Goal: Information Seeking & Learning: Learn about a topic

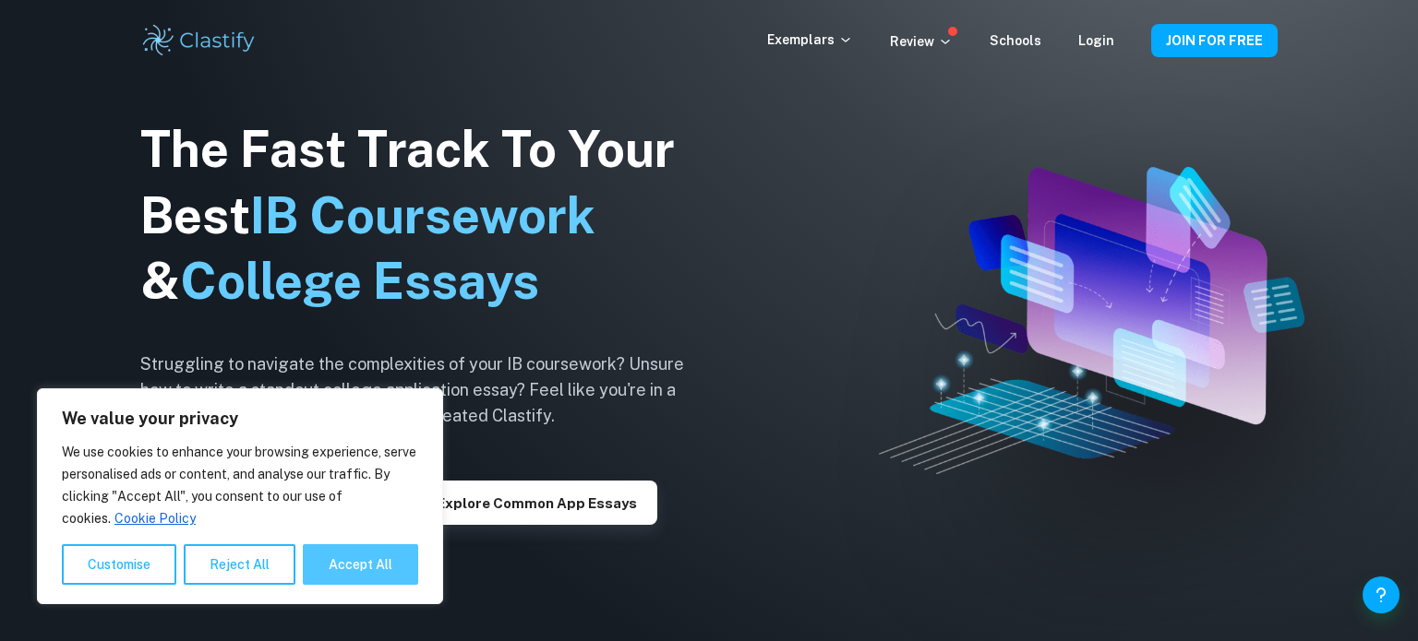
click at [340, 565] on button "Accept All" at bounding box center [360, 565] width 115 height 41
checkbox input "true"
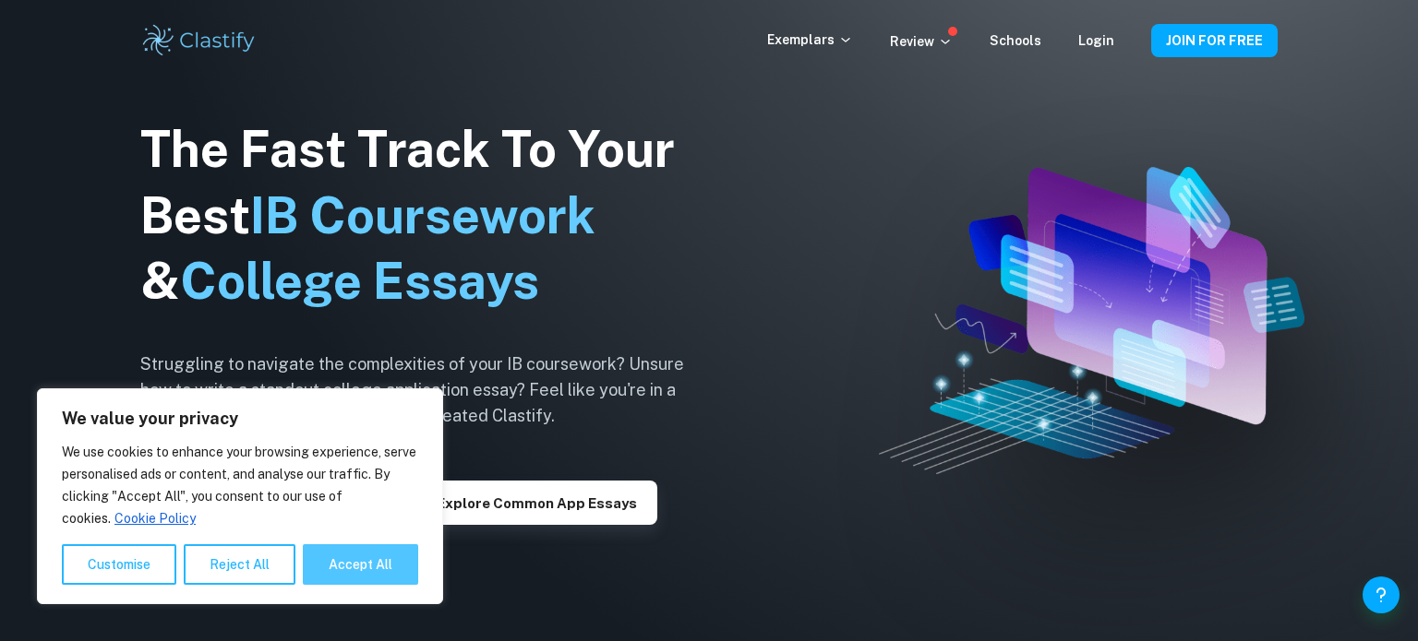
checkbox input "true"
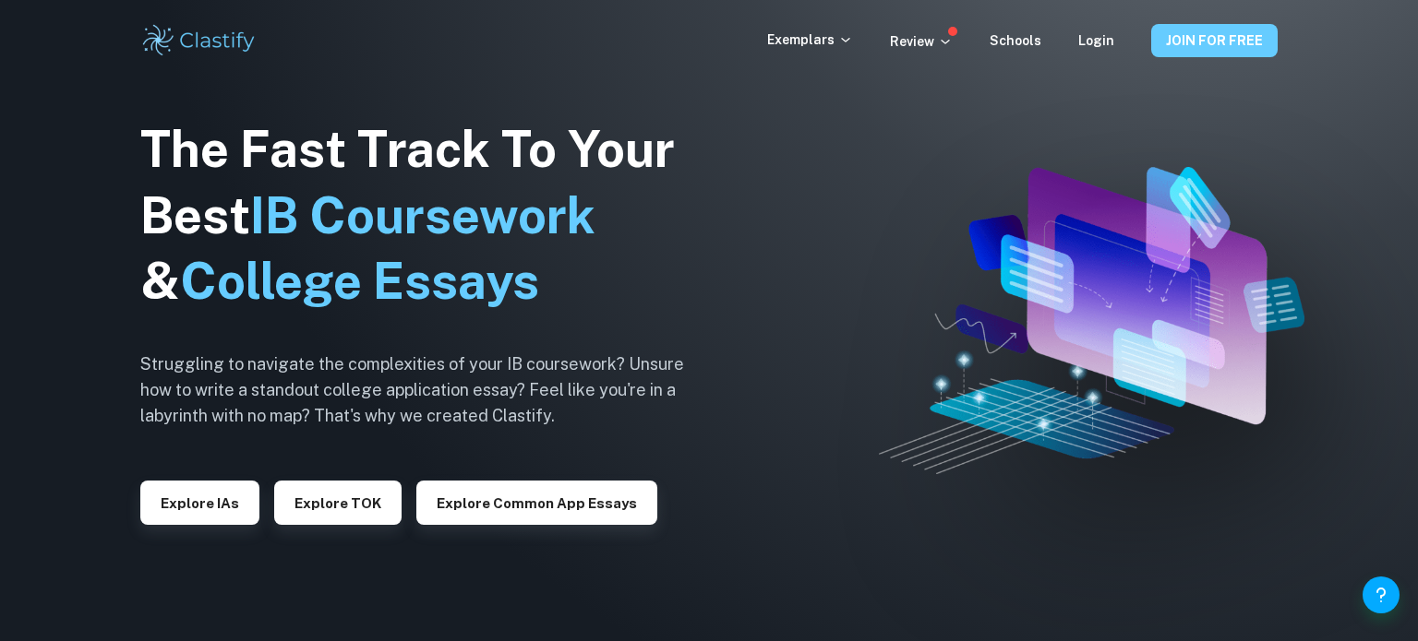
click at [1253, 42] on button "JOIN FOR FREE" at bounding box center [1214, 40] width 126 height 33
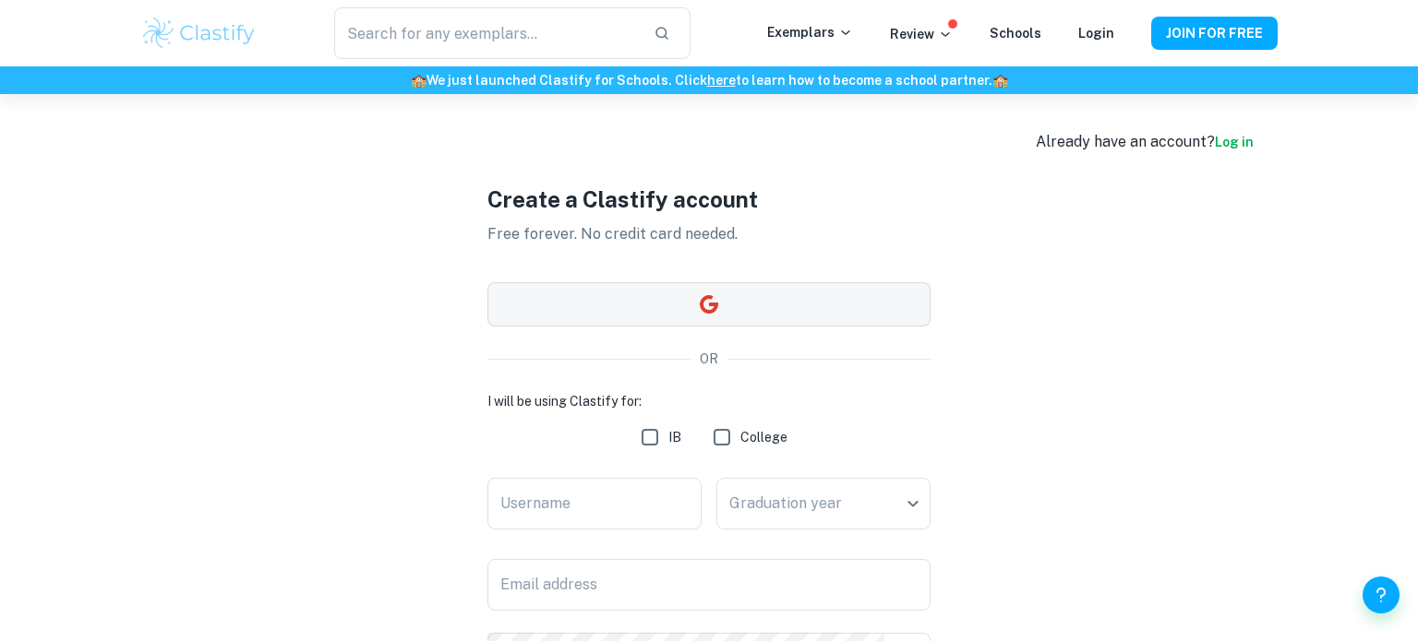
click at [745, 318] on button "button" at bounding box center [708, 304] width 443 height 44
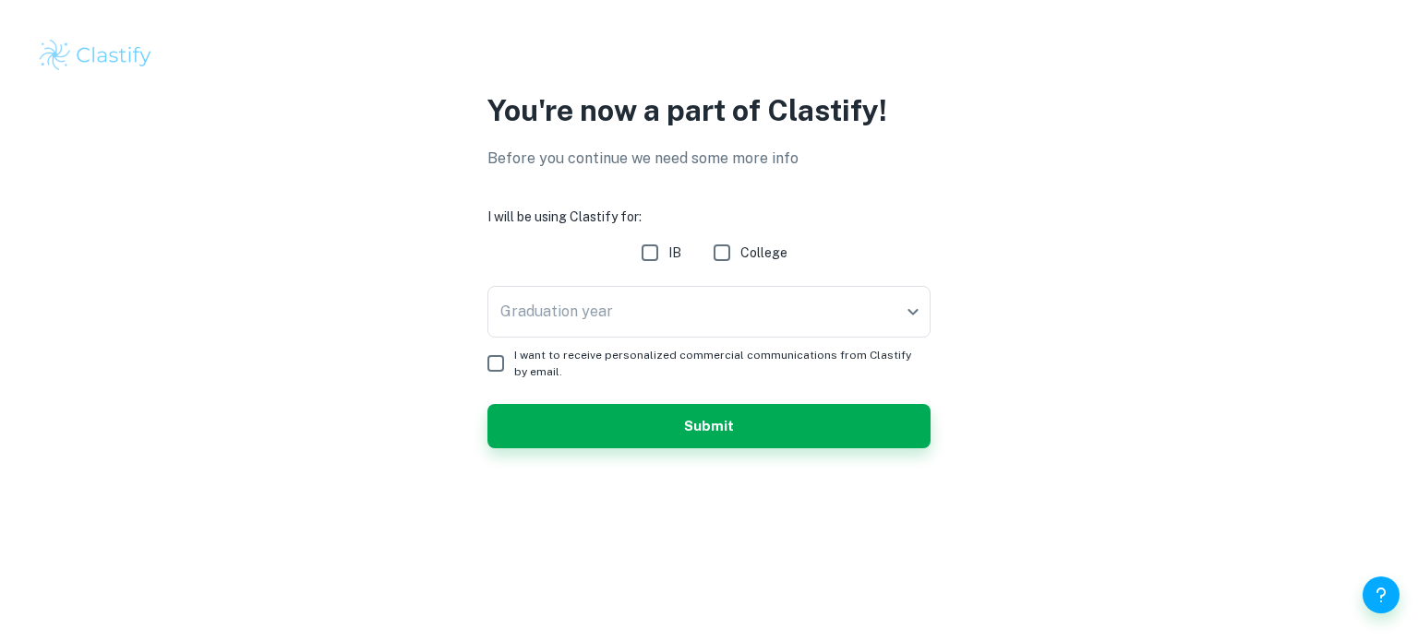
click at [638, 257] on input "IB" at bounding box center [649, 252] width 37 height 37
checkbox input "true"
click at [614, 293] on body "We value your privacy We use cookies to enhance your browsing experience, serve…" at bounding box center [709, 320] width 1418 height 641
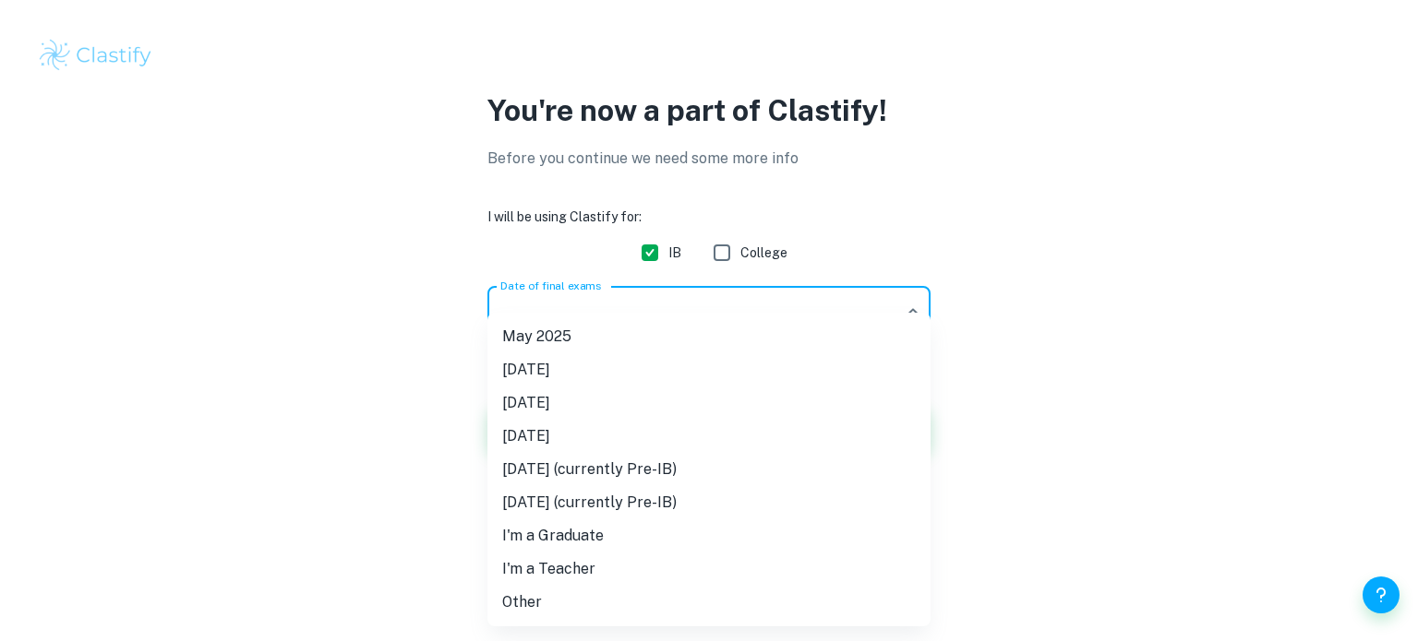
click at [616, 432] on li "[DATE]" at bounding box center [708, 436] width 443 height 33
type input "N26"
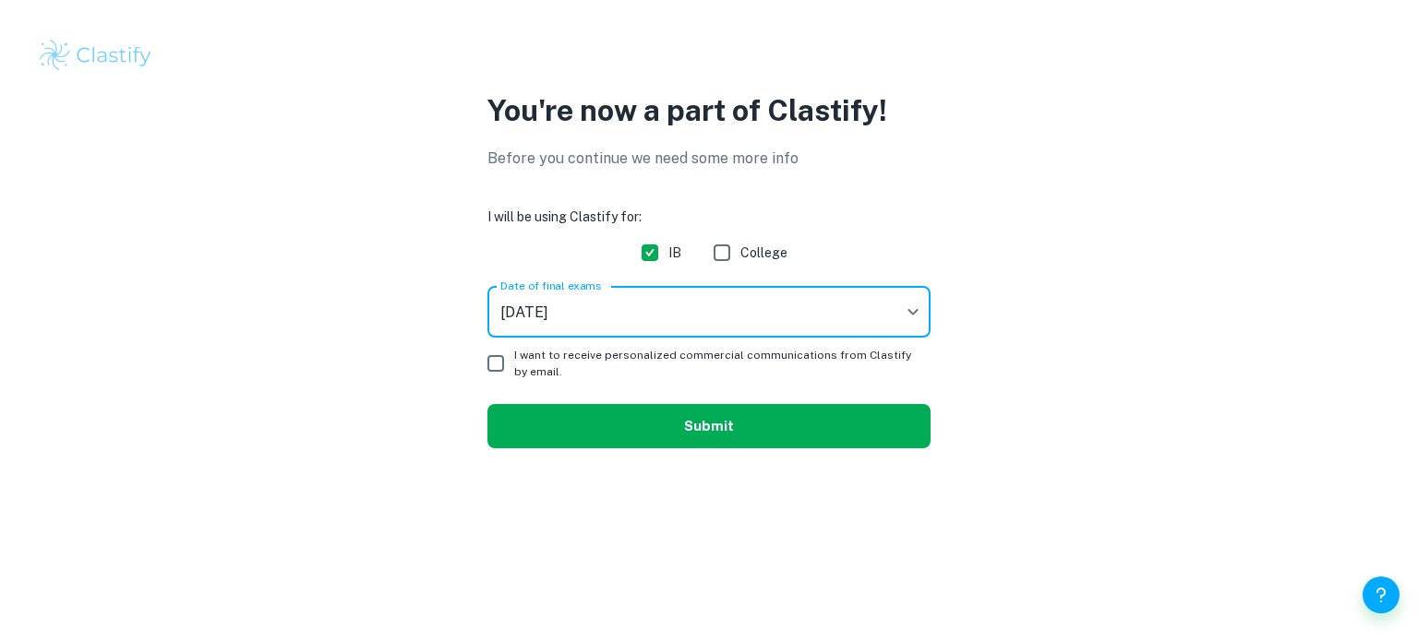
click at [582, 437] on button "Submit" at bounding box center [708, 426] width 443 height 44
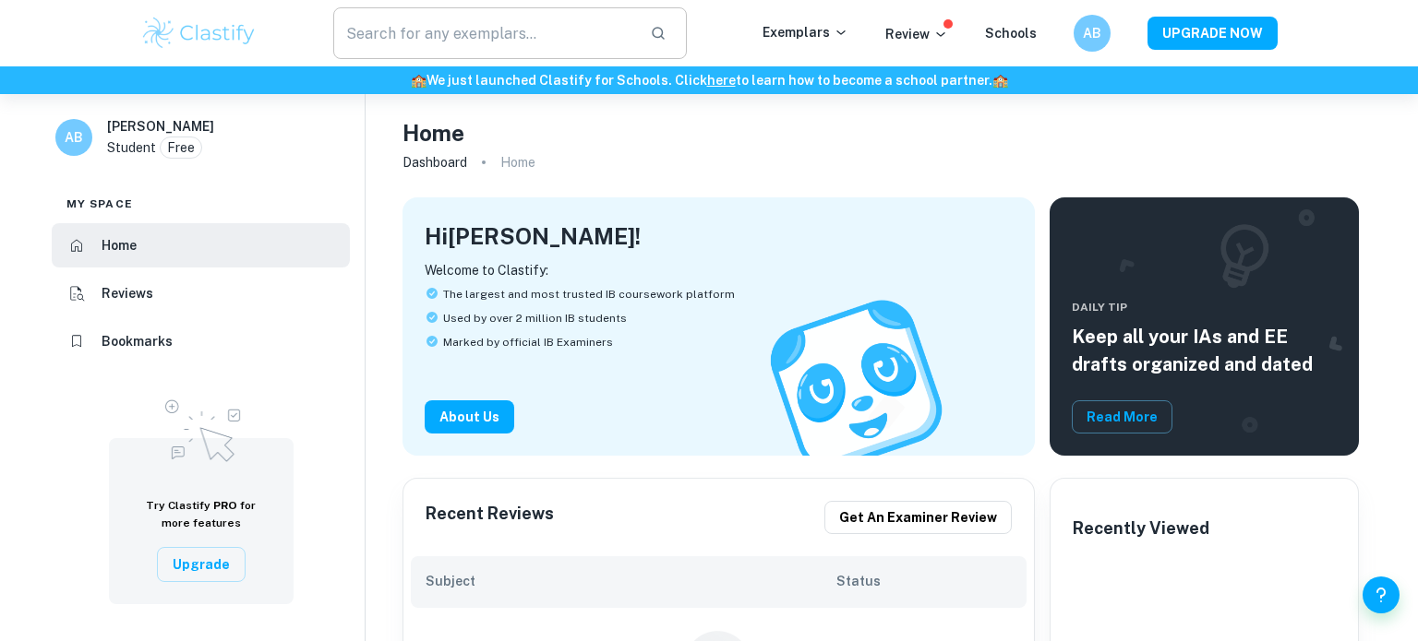
click at [520, 24] on input "text" at bounding box center [484, 33] width 302 height 52
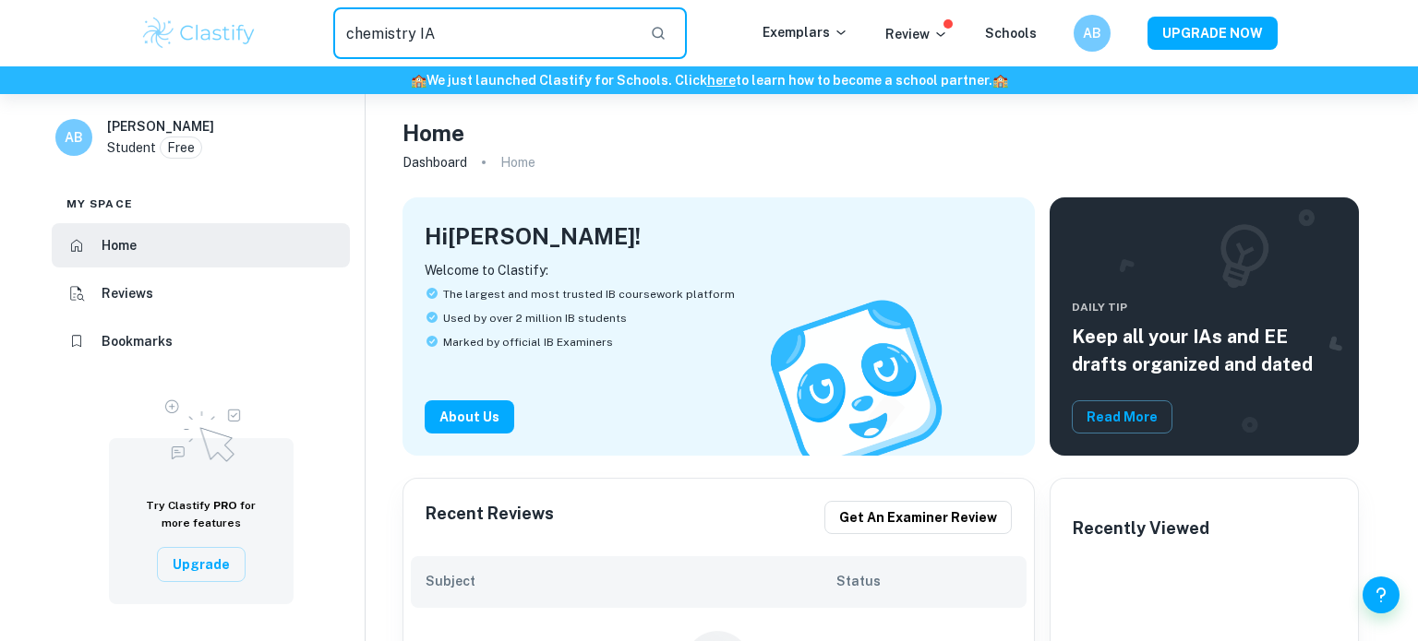
type input "chemistry IA"
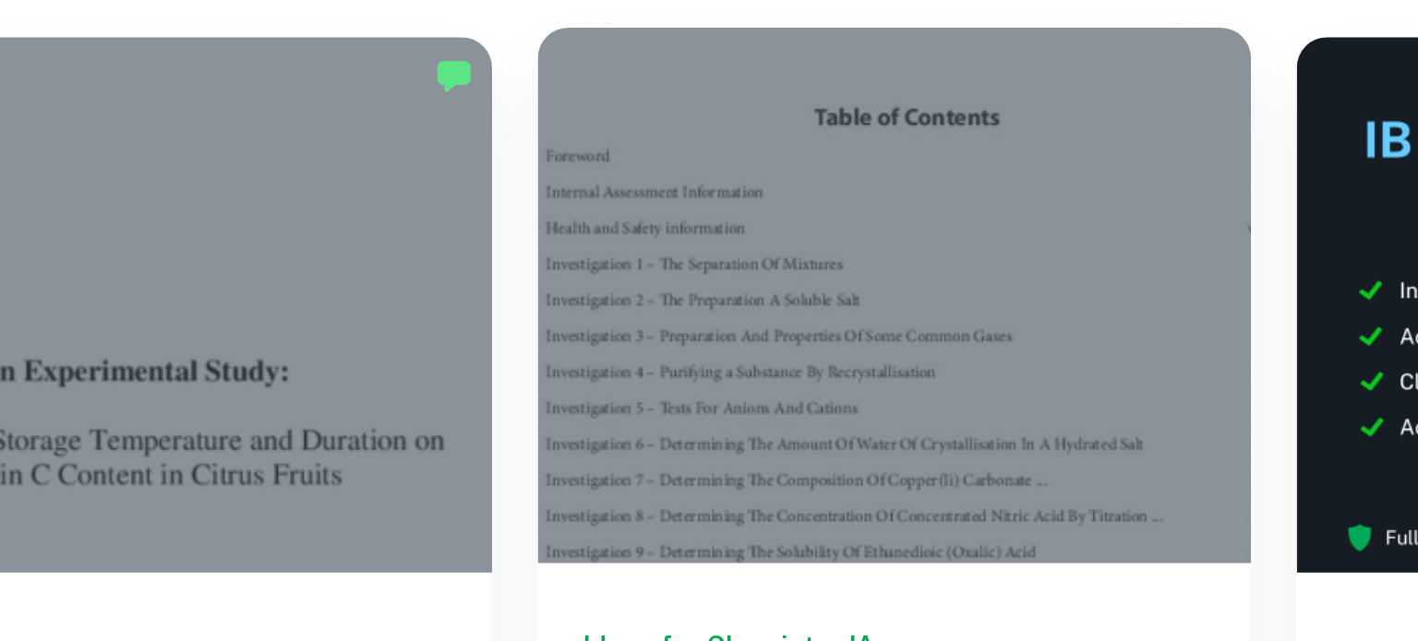
click at [769, 329] on div at bounding box center [855, 326] width 346 height 259
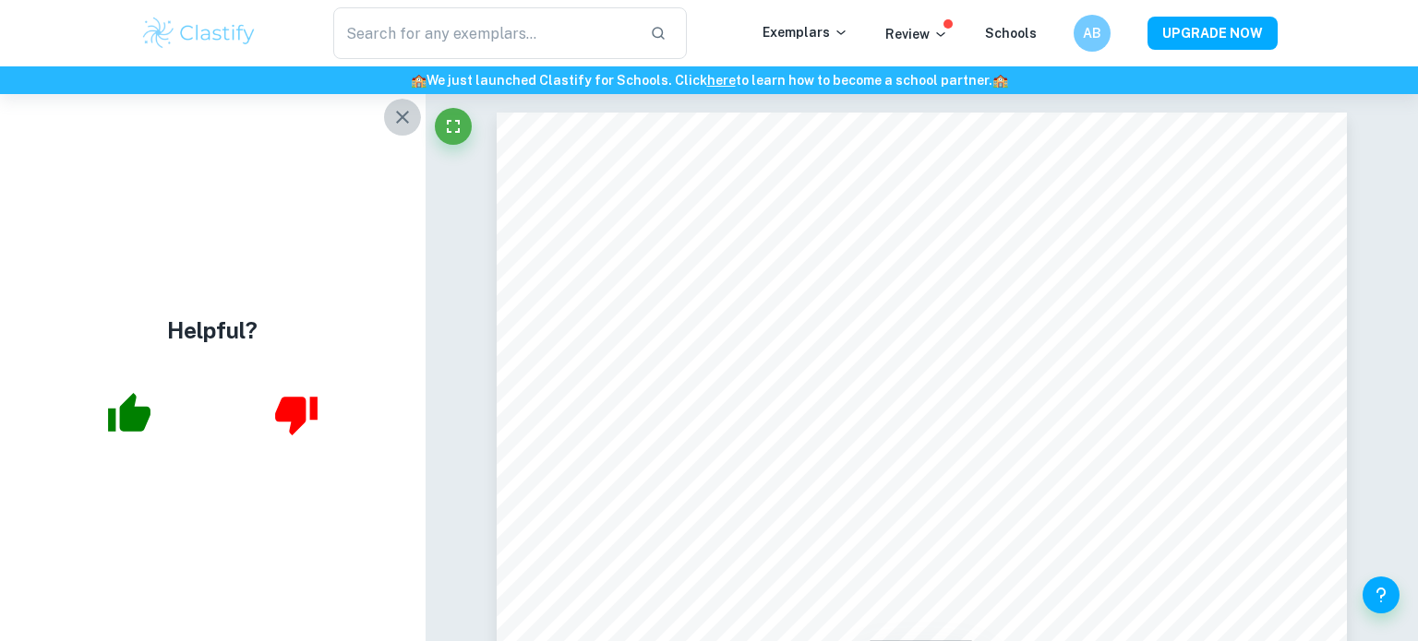
click at [408, 126] on icon "button" at bounding box center [402, 117] width 22 height 22
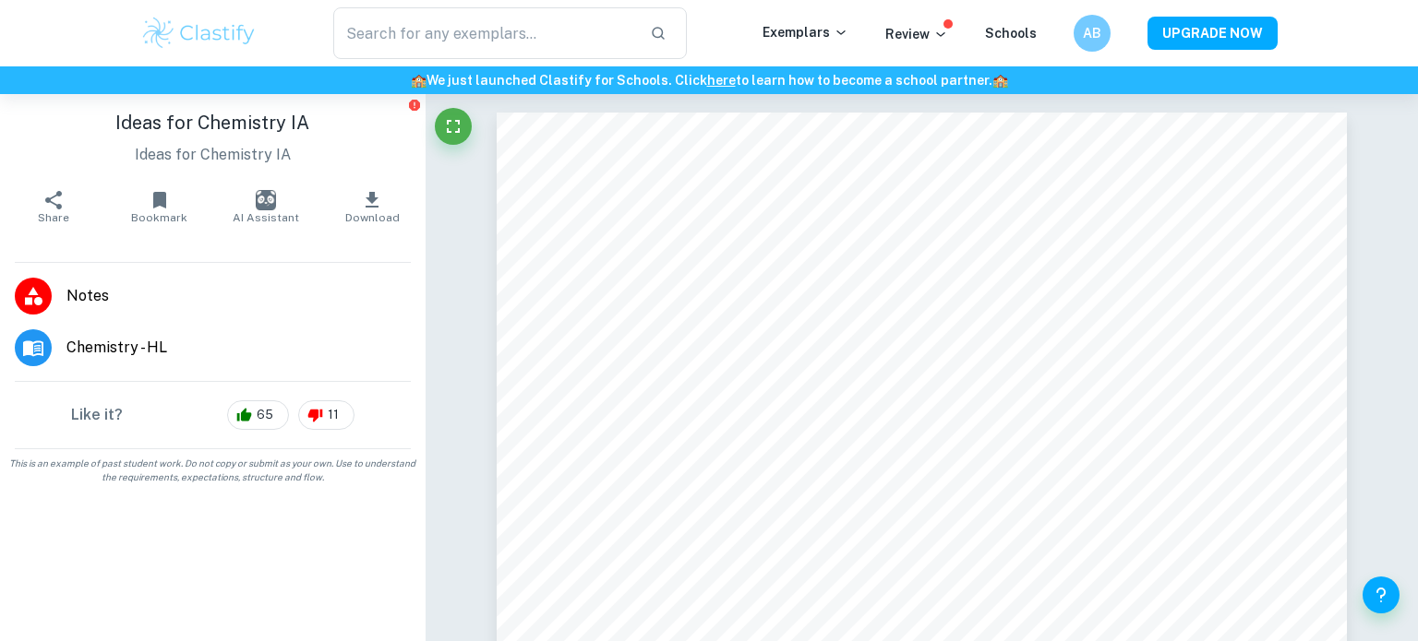
click at [114, 349] on span "Chemistry - HL" at bounding box center [238, 348] width 344 height 22
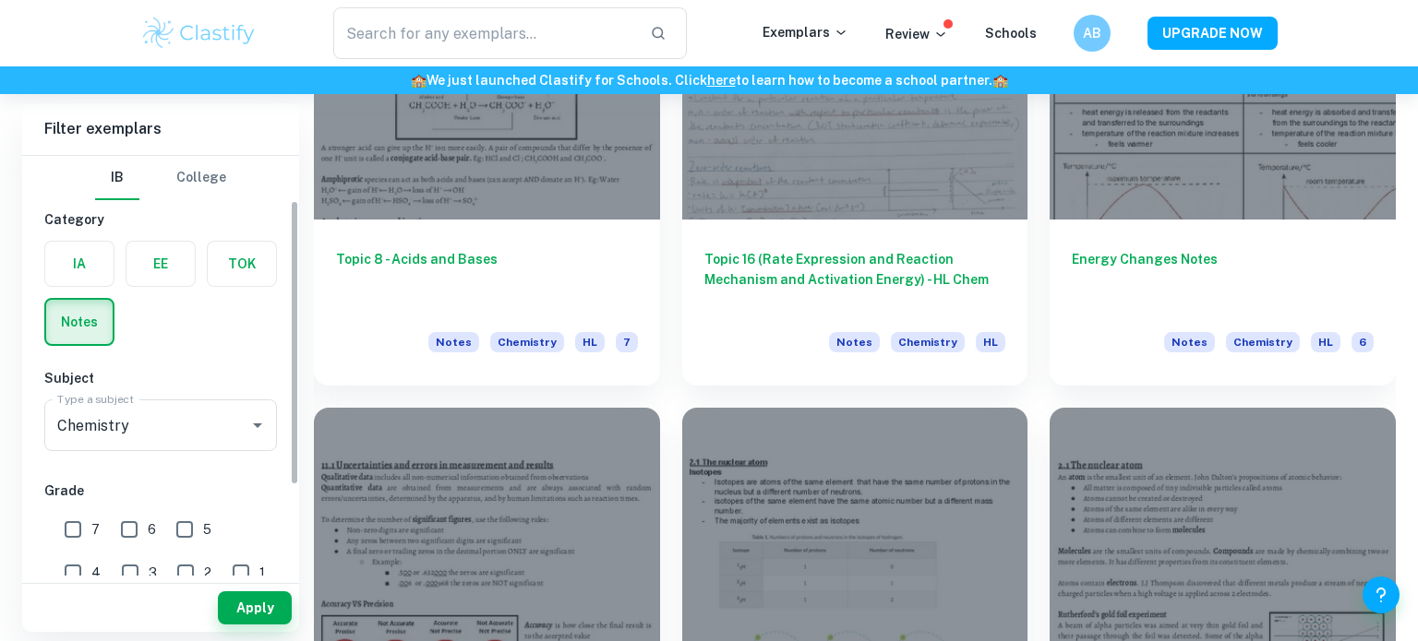
scroll to position [94, 0]
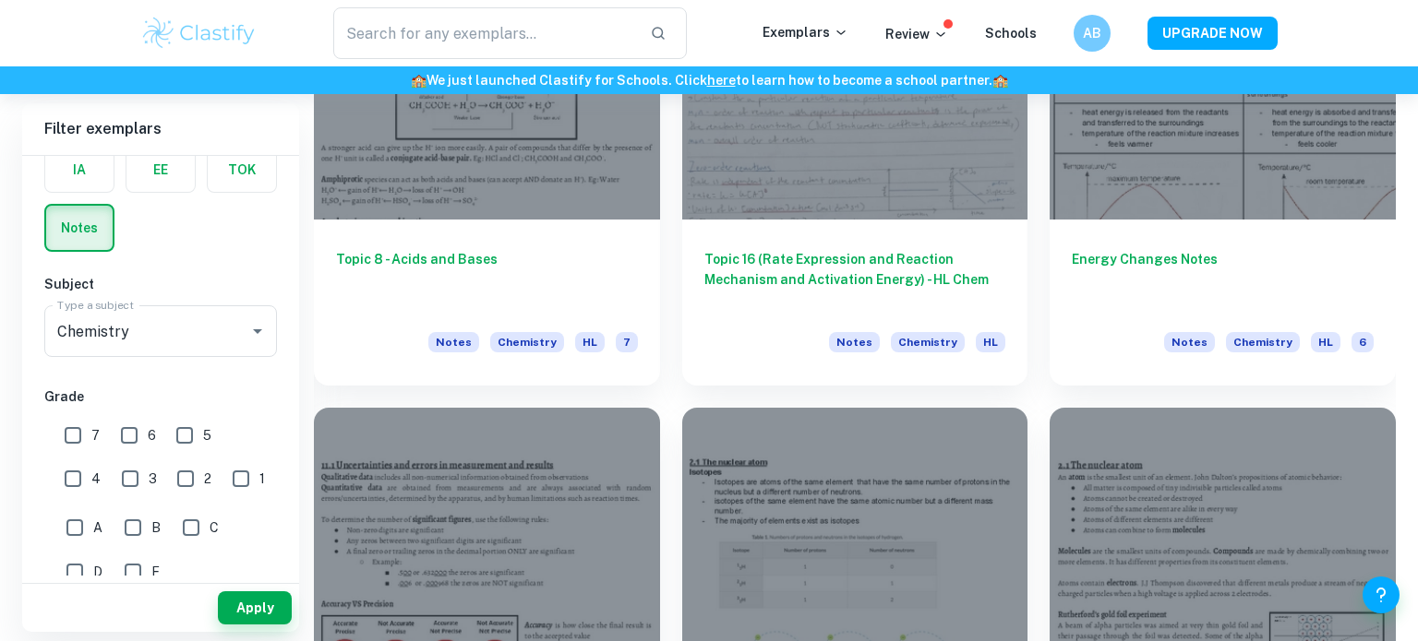
click at [75, 434] on input "7" at bounding box center [72, 435] width 37 height 37
checkbox input "true"
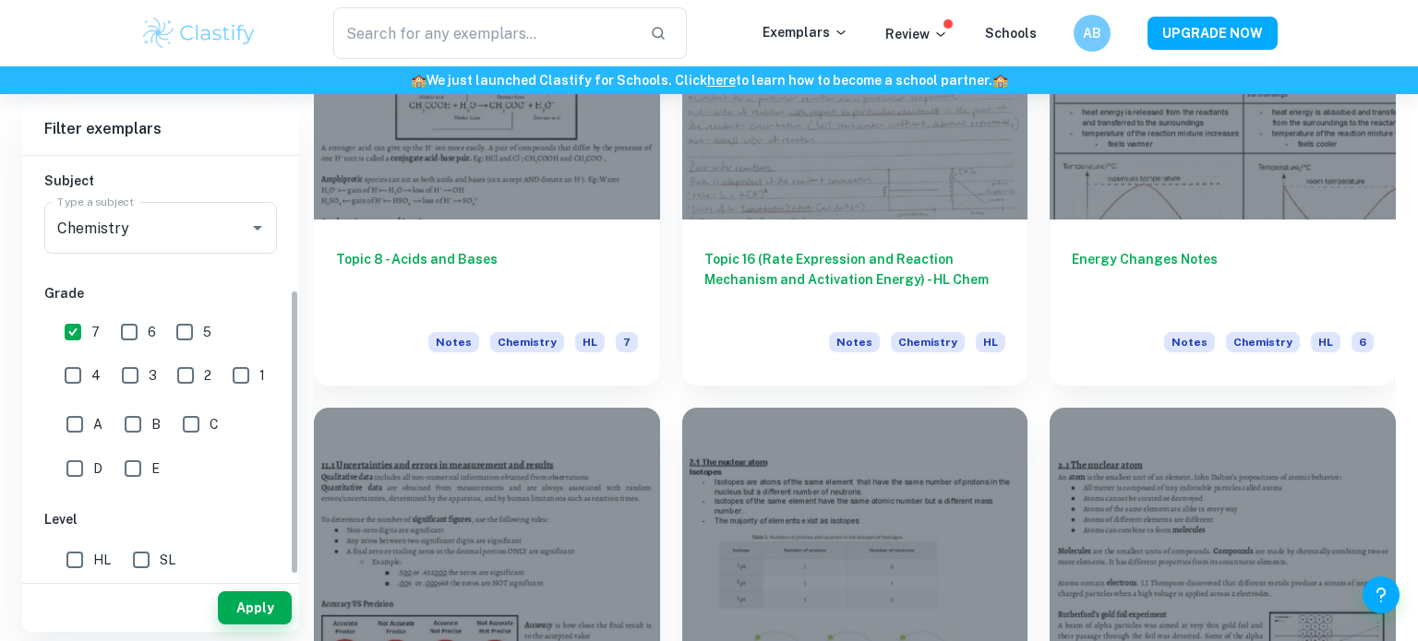
click at [86, 563] on input "HL" at bounding box center [74, 560] width 37 height 37
checkbox input "true"
click at [264, 604] on button "Apply" at bounding box center [255, 608] width 74 height 33
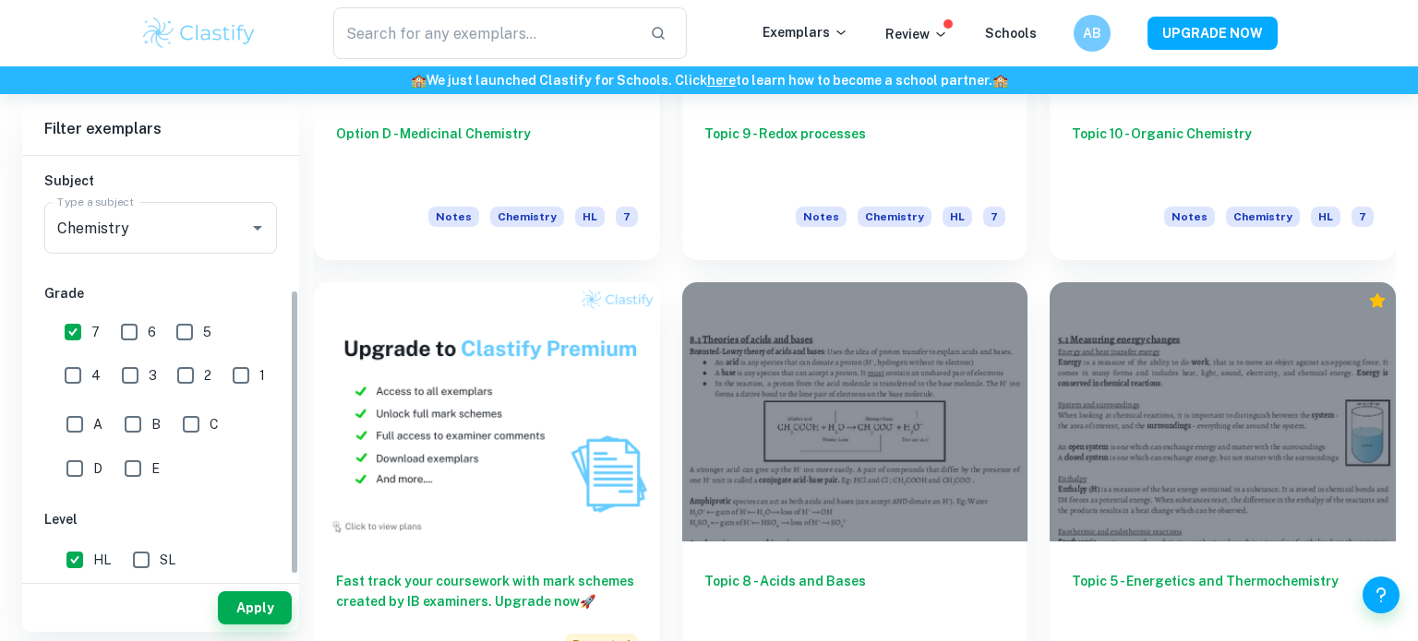
scroll to position [0, 0]
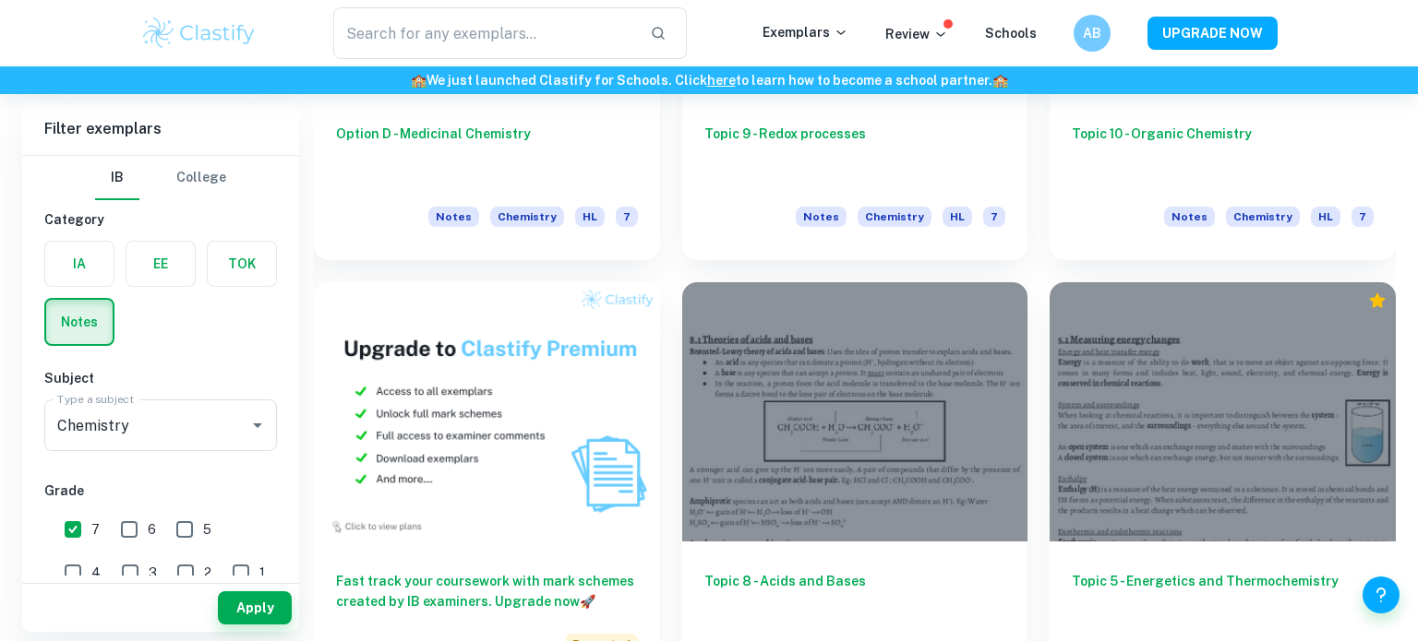
click at [83, 267] on label "button" at bounding box center [79, 264] width 68 height 44
click at [0, 0] on input "radio" at bounding box center [0, 0] width 0 height 0
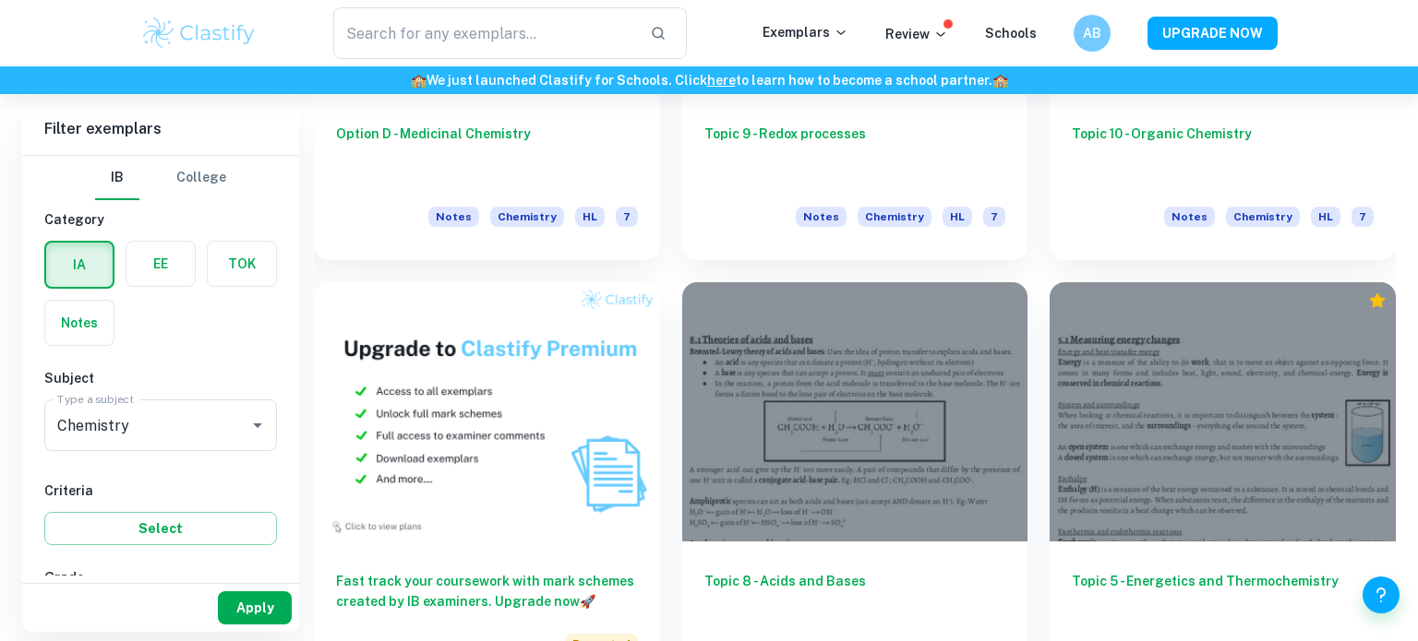
click at [245, 592] on button "Apply" at bounding box center [255, 608] width 74 height 33
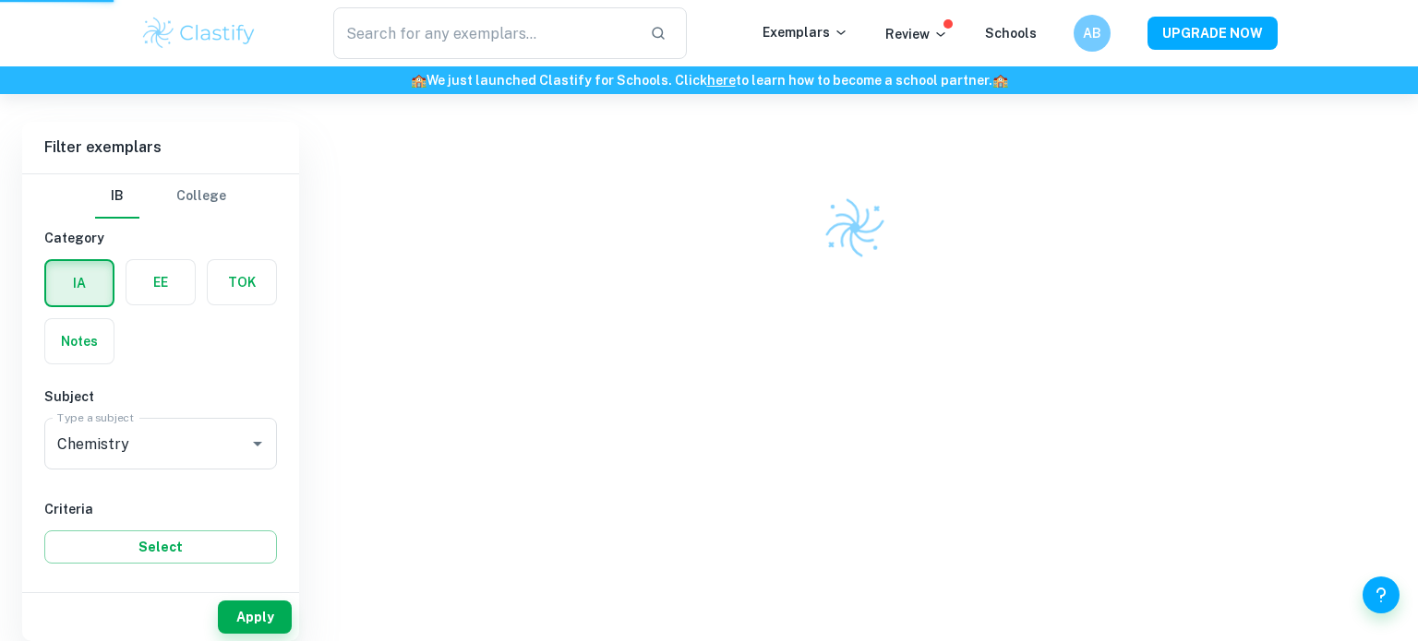
scroll to position [94, 0]
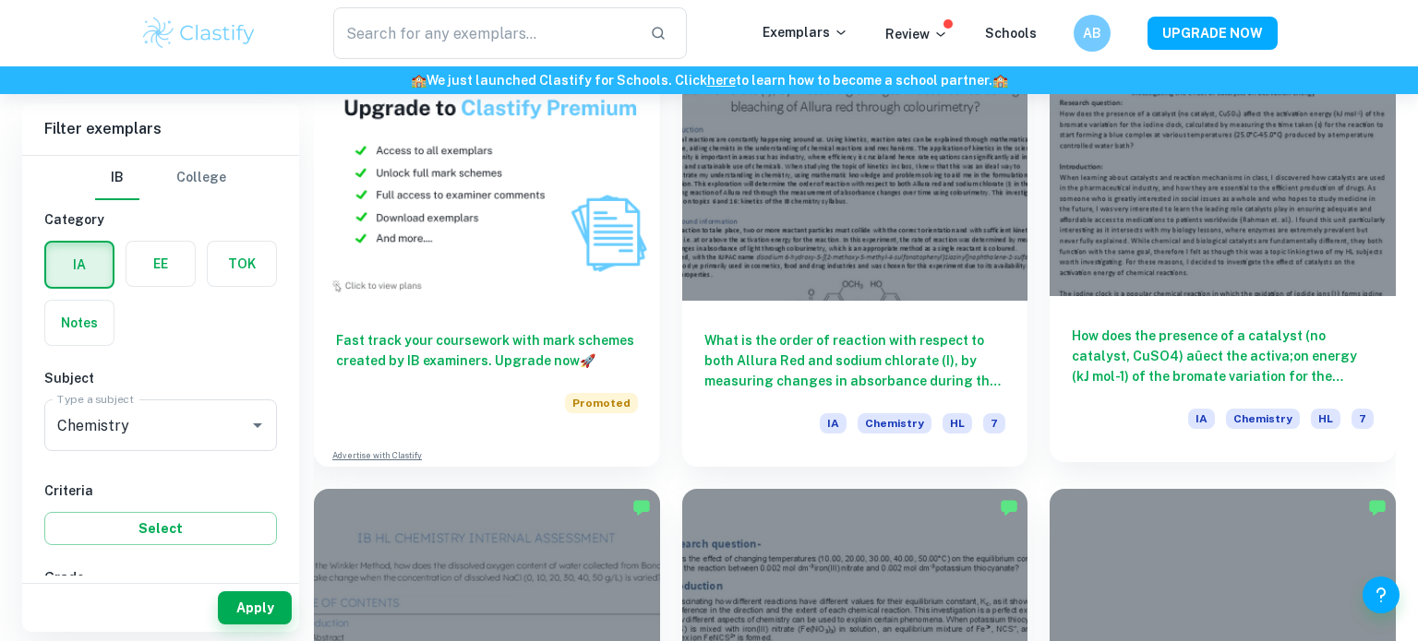
scroll to position [1469, 0]
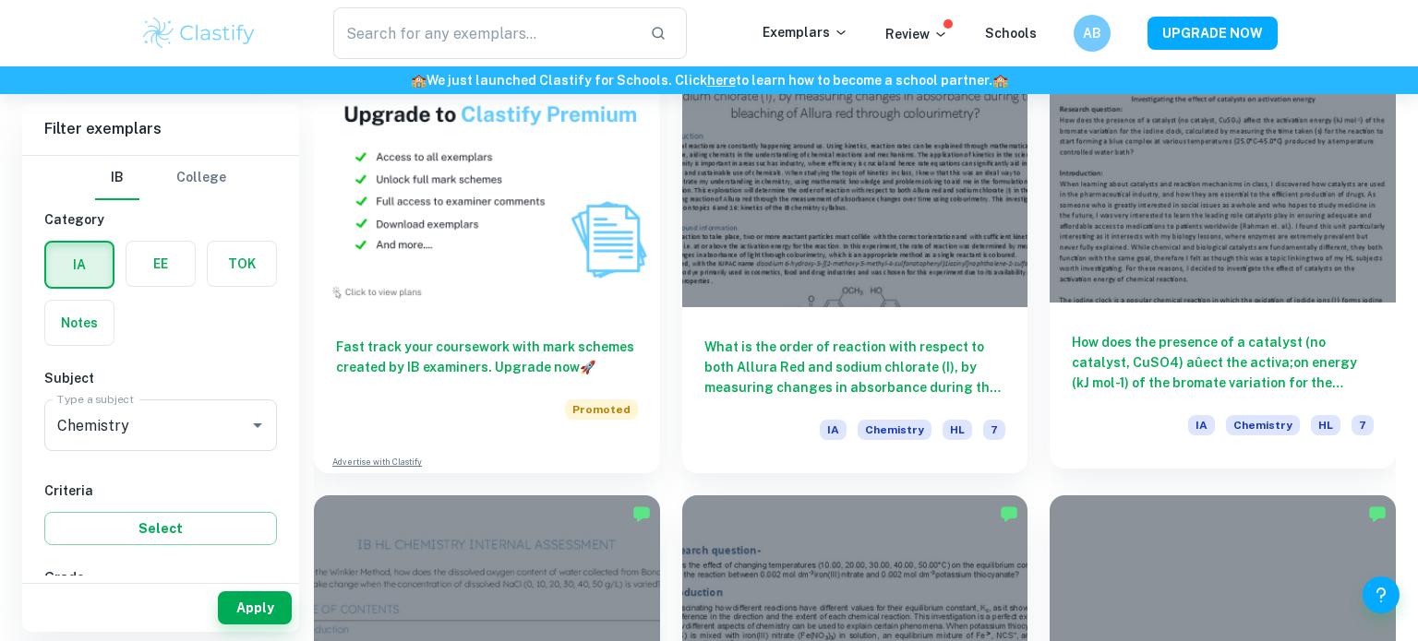
click at [1129, 294] on div at bounding box center [1222, 172] width 346 height 259
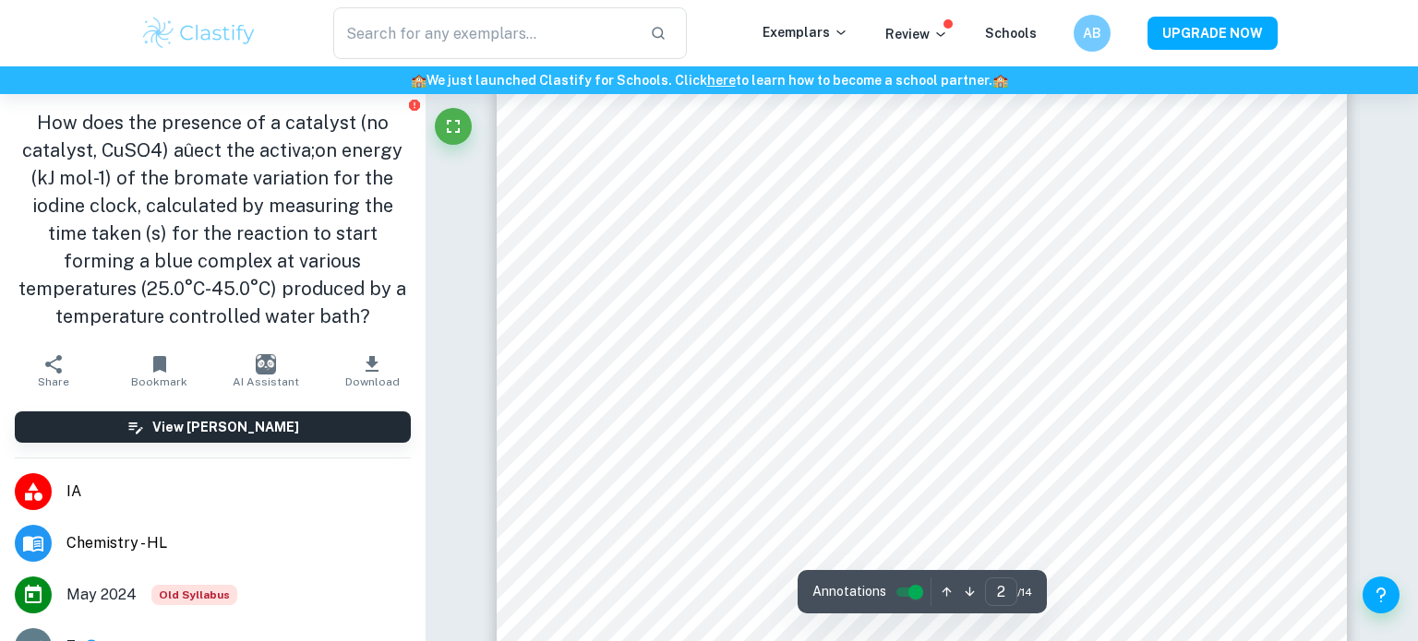
scroll to position [1954, 0]
type input "1"
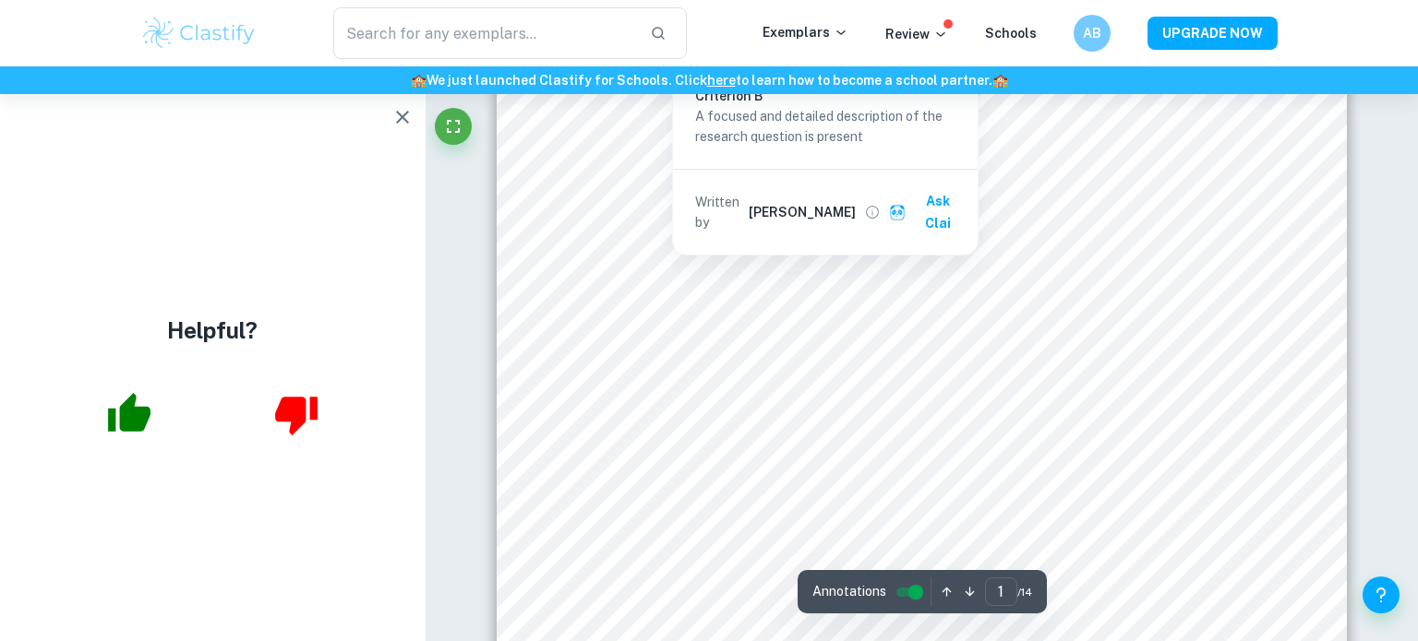
scroll to position [314, 0]
